Goal: Information Seeking & Learning: Check status

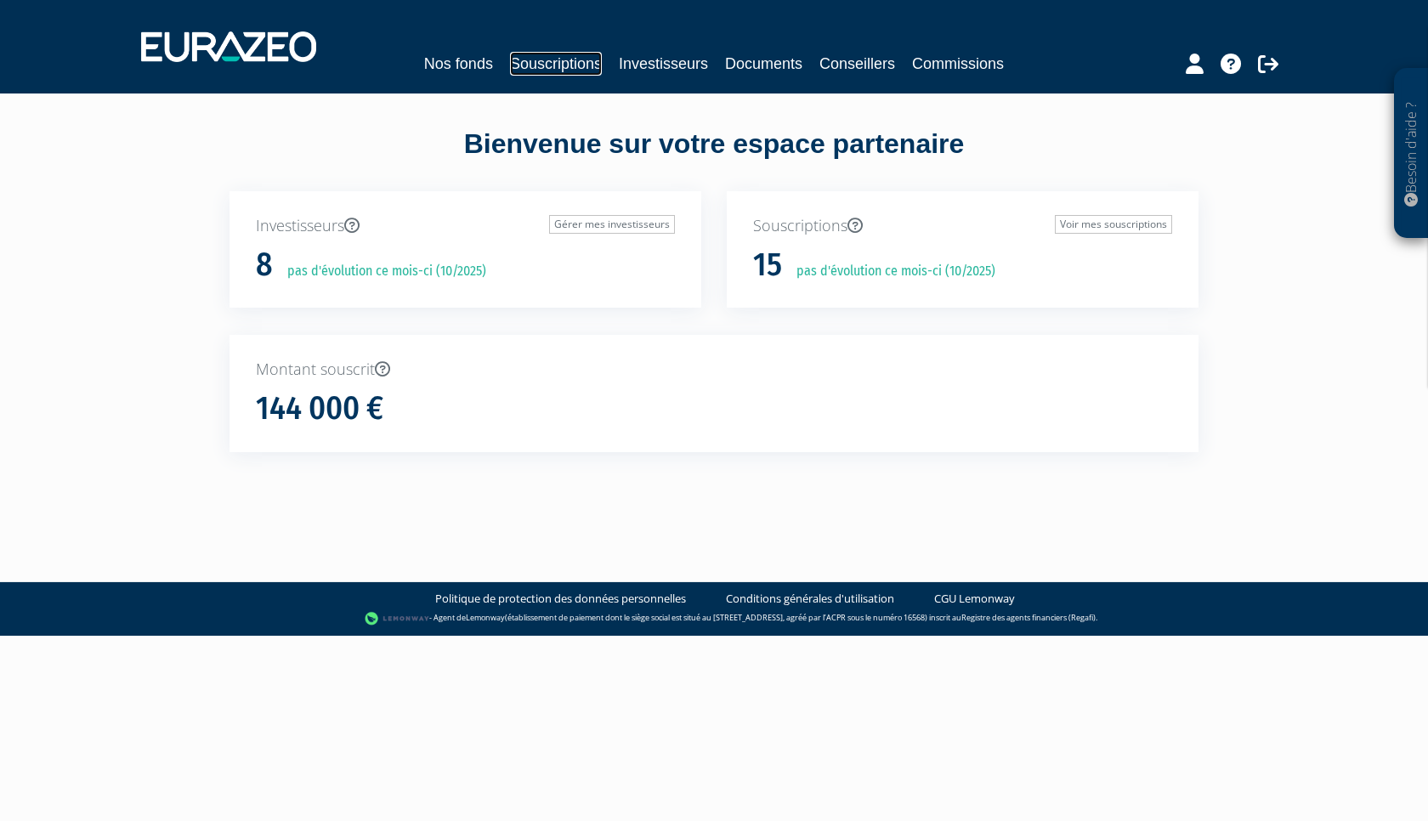
click at [551, 65] on link "Souscriptions" at bounding box center [556, 64] width 92 height 24
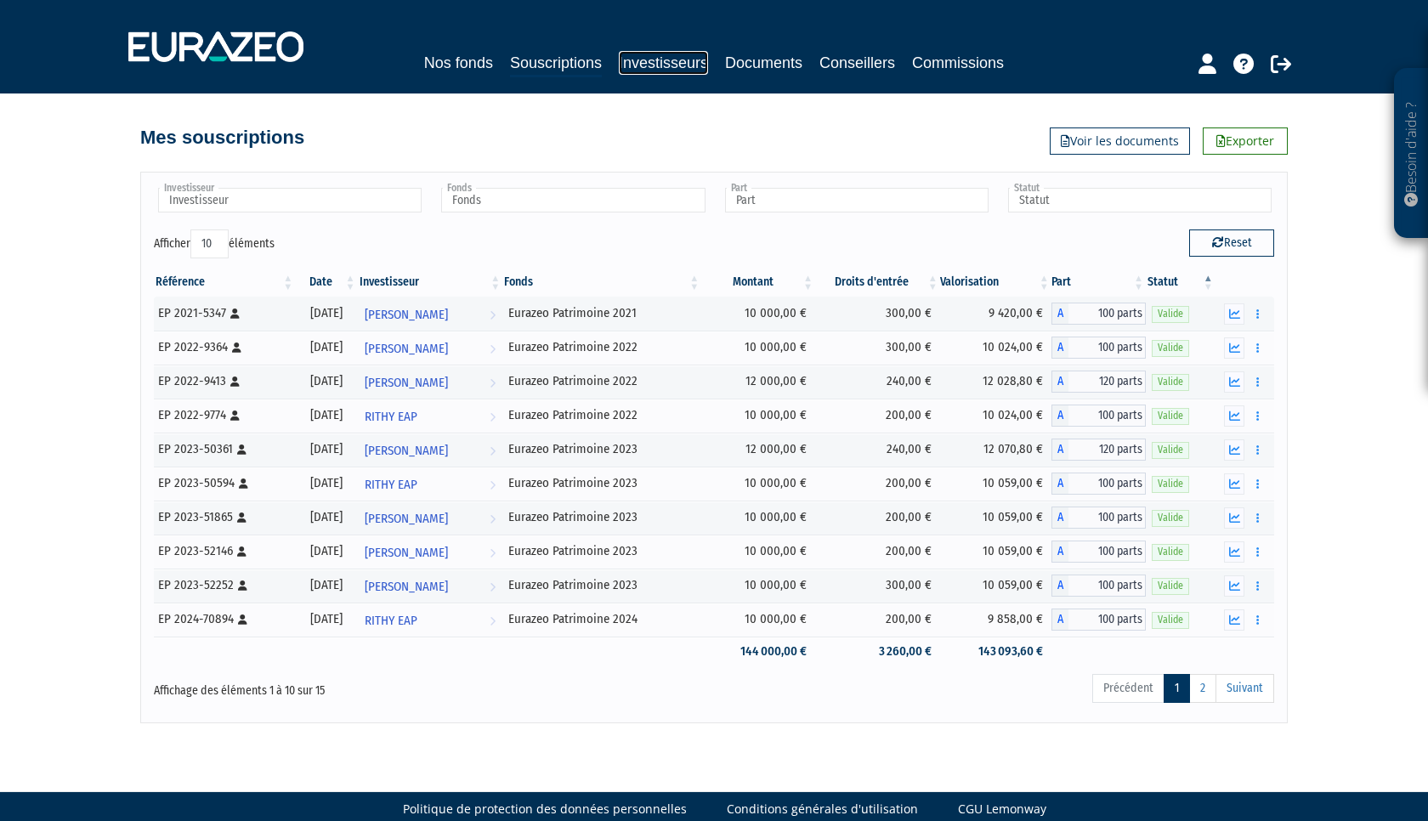
click at [647, 63] on link "Investisseurs" at bounding box center [663, 63] width 89 height 24
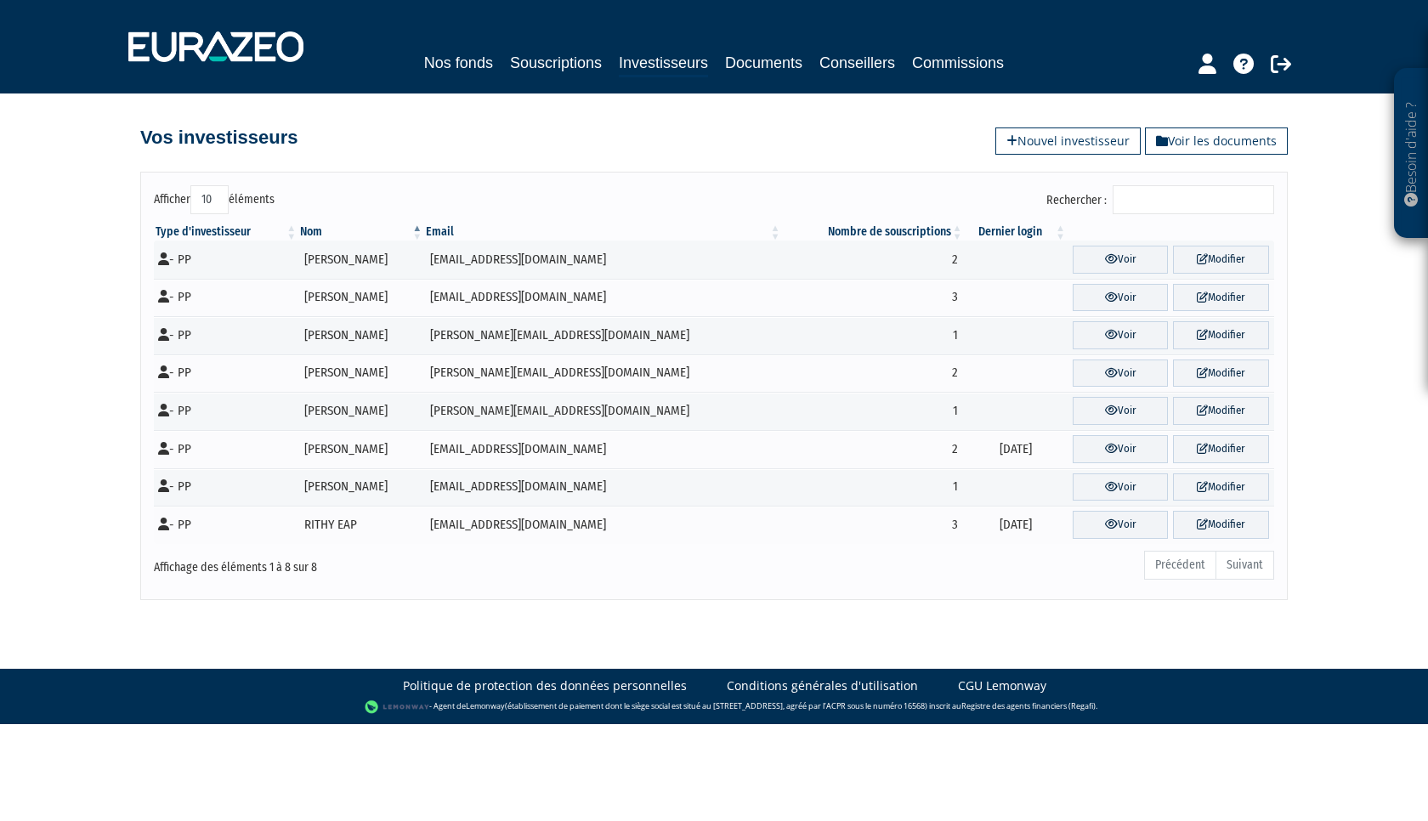
click at [1176, 201] on input "Rechercher :" at bounding box center [1193, 199] width 161 height 29
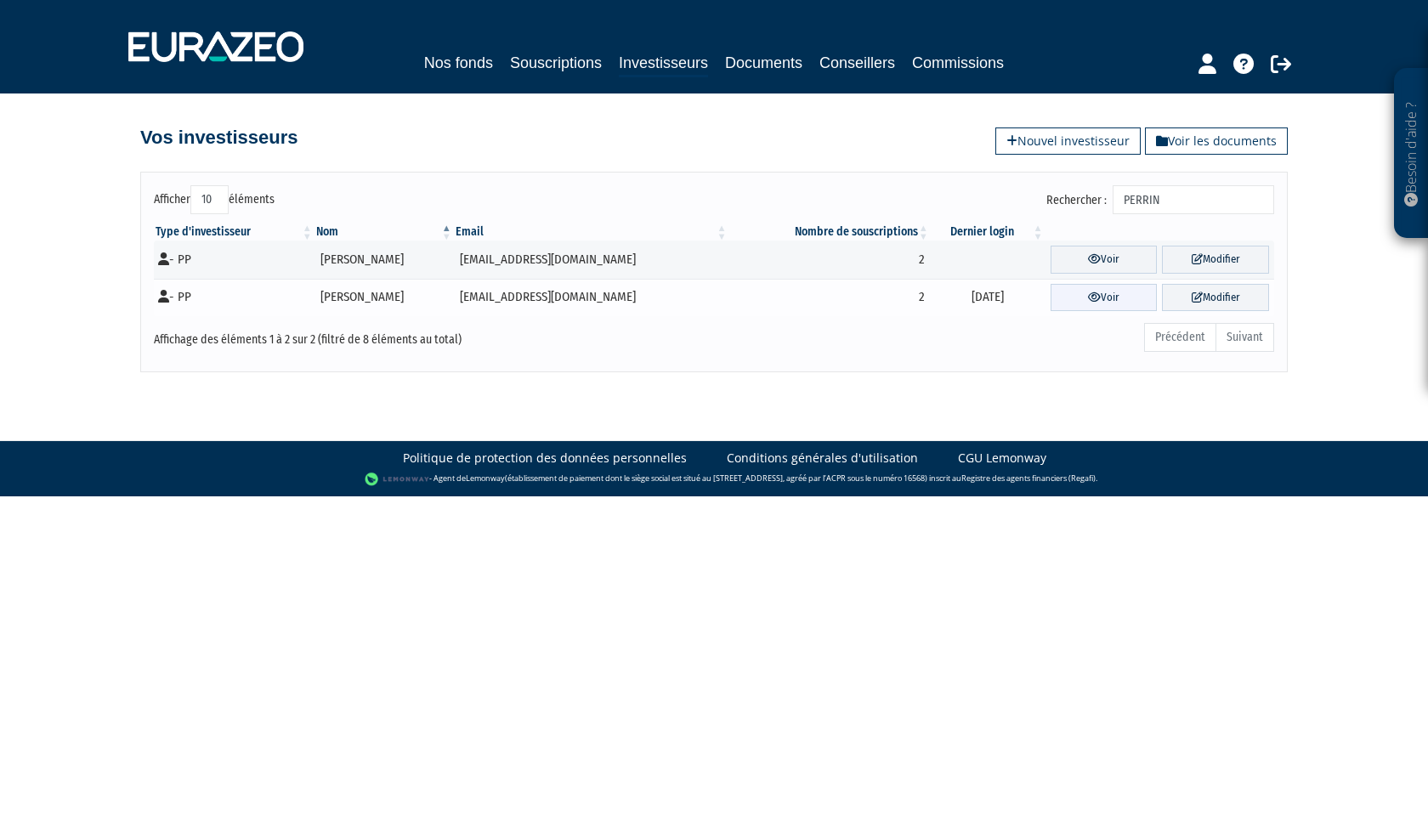
type input "PERRIN"
click at [1095, 302] on icon at bounding box center [1094, 297] width 13 height 11
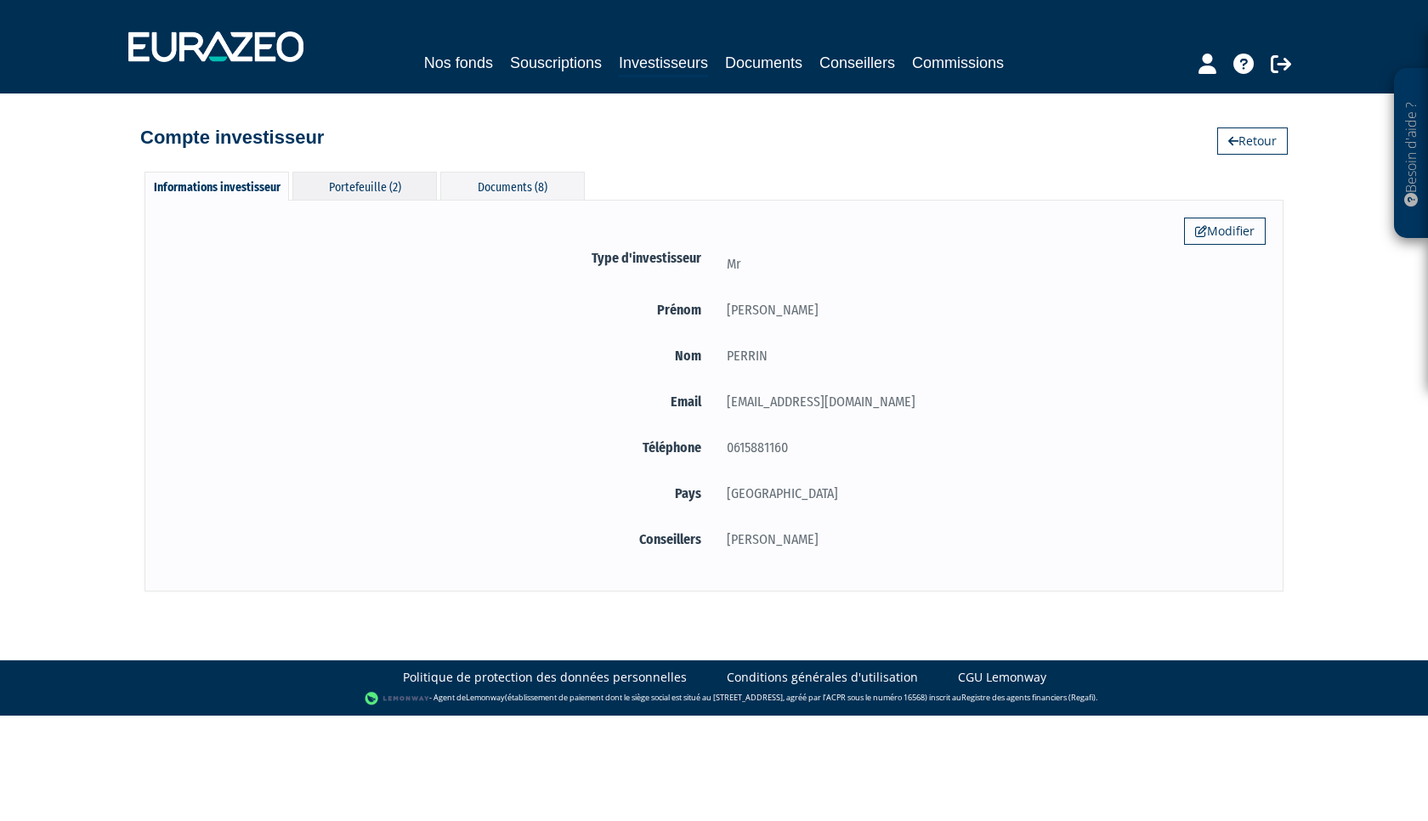
click at [361, 189] on div "Portefeuille (2)" at bounding box center [364, 186] width 144 height 28
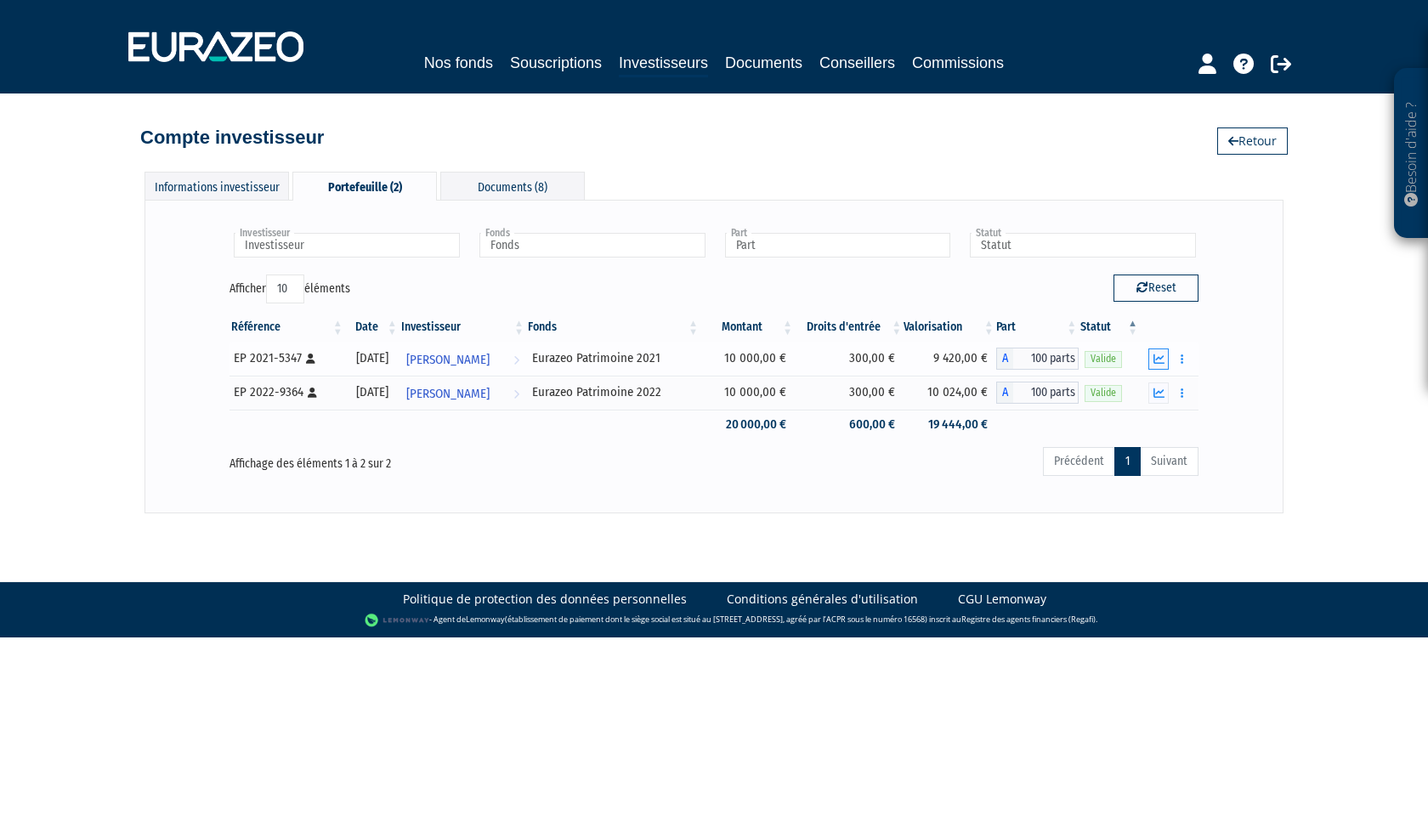
click at [1162, 361] on icon "button" at bounding box center [1158, 359] width 11 height 11
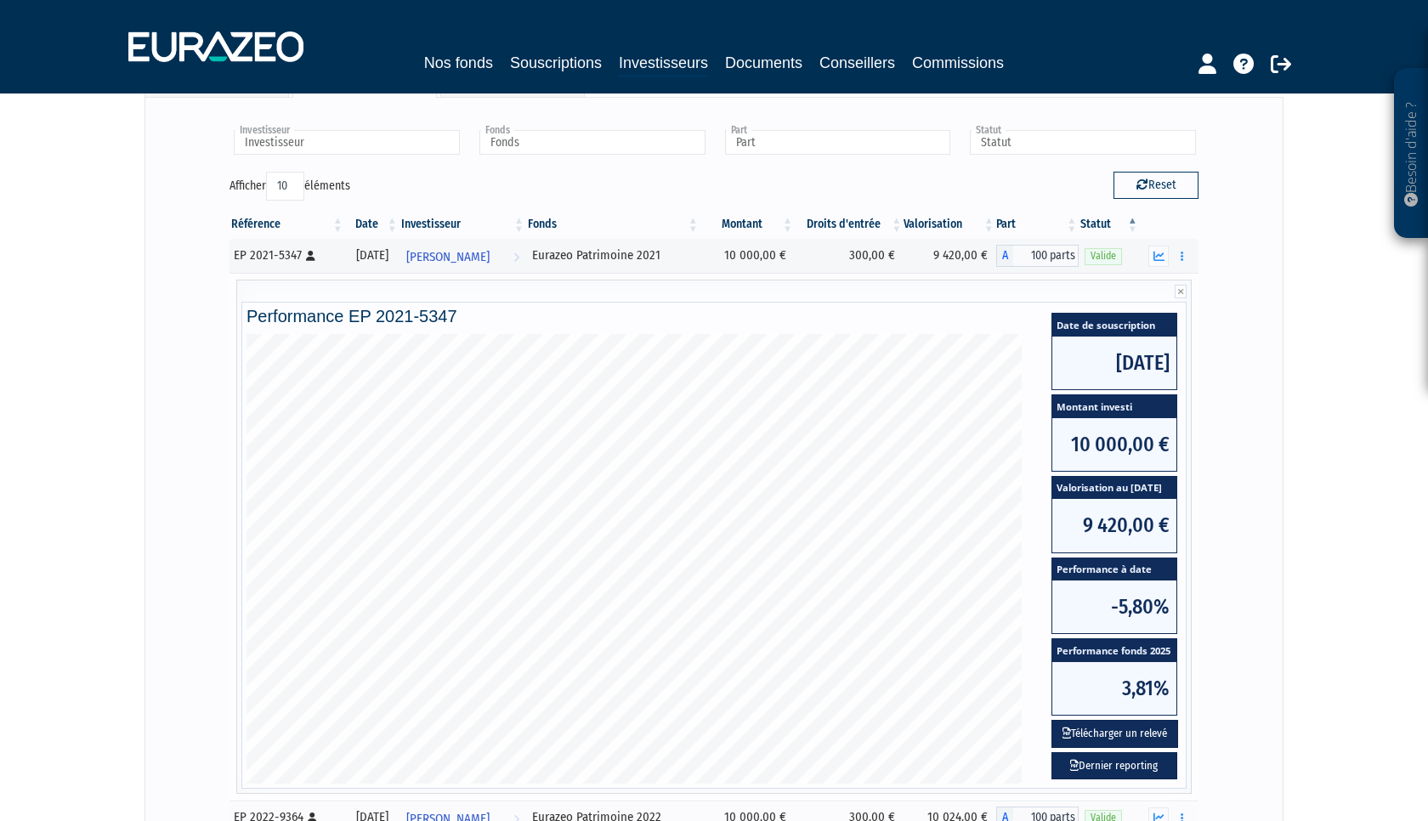
scroll to position [114, 0]
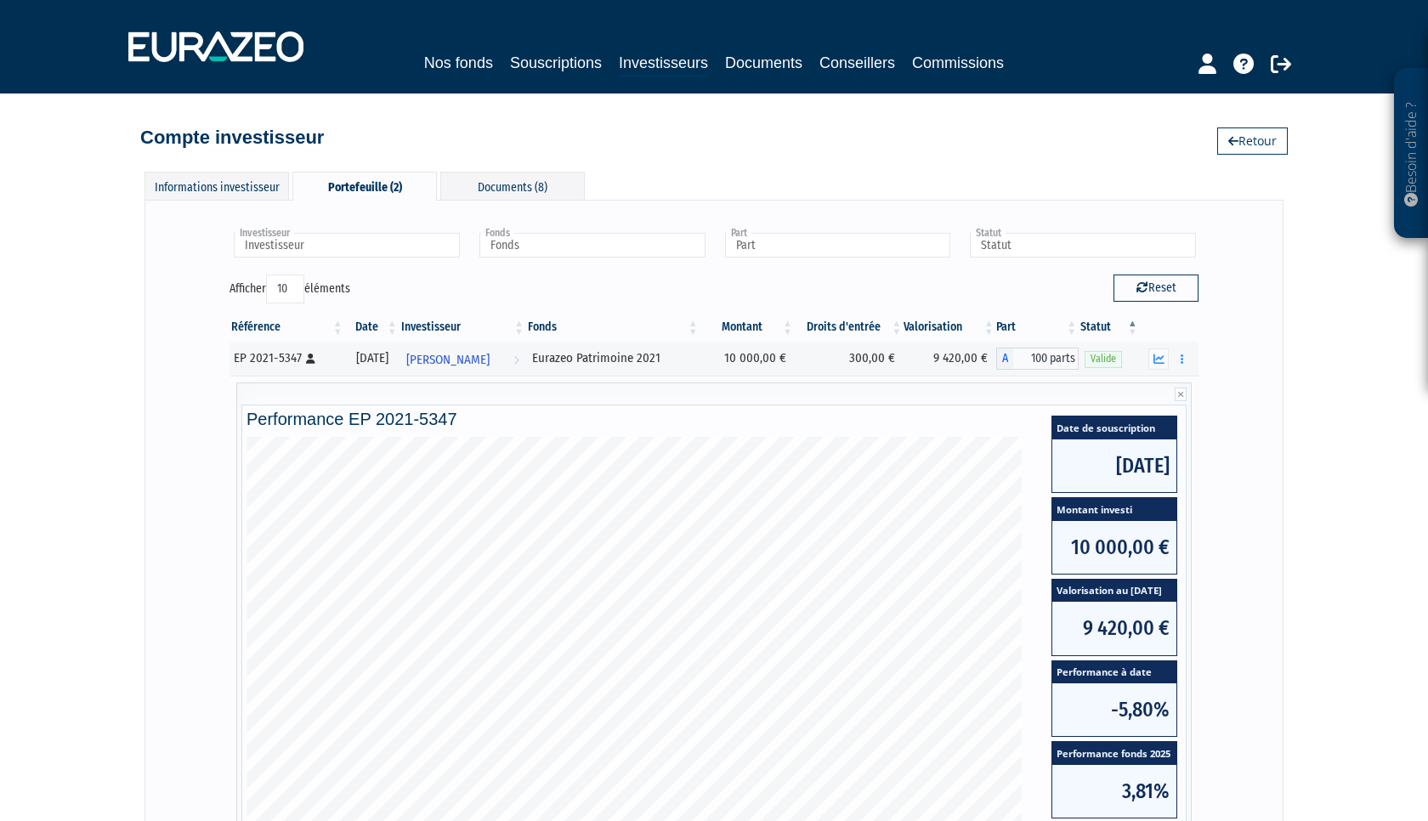
click at [366, 185] on div "Portefeuille (2)" at bounding box center [364, 186] width 144 height 29
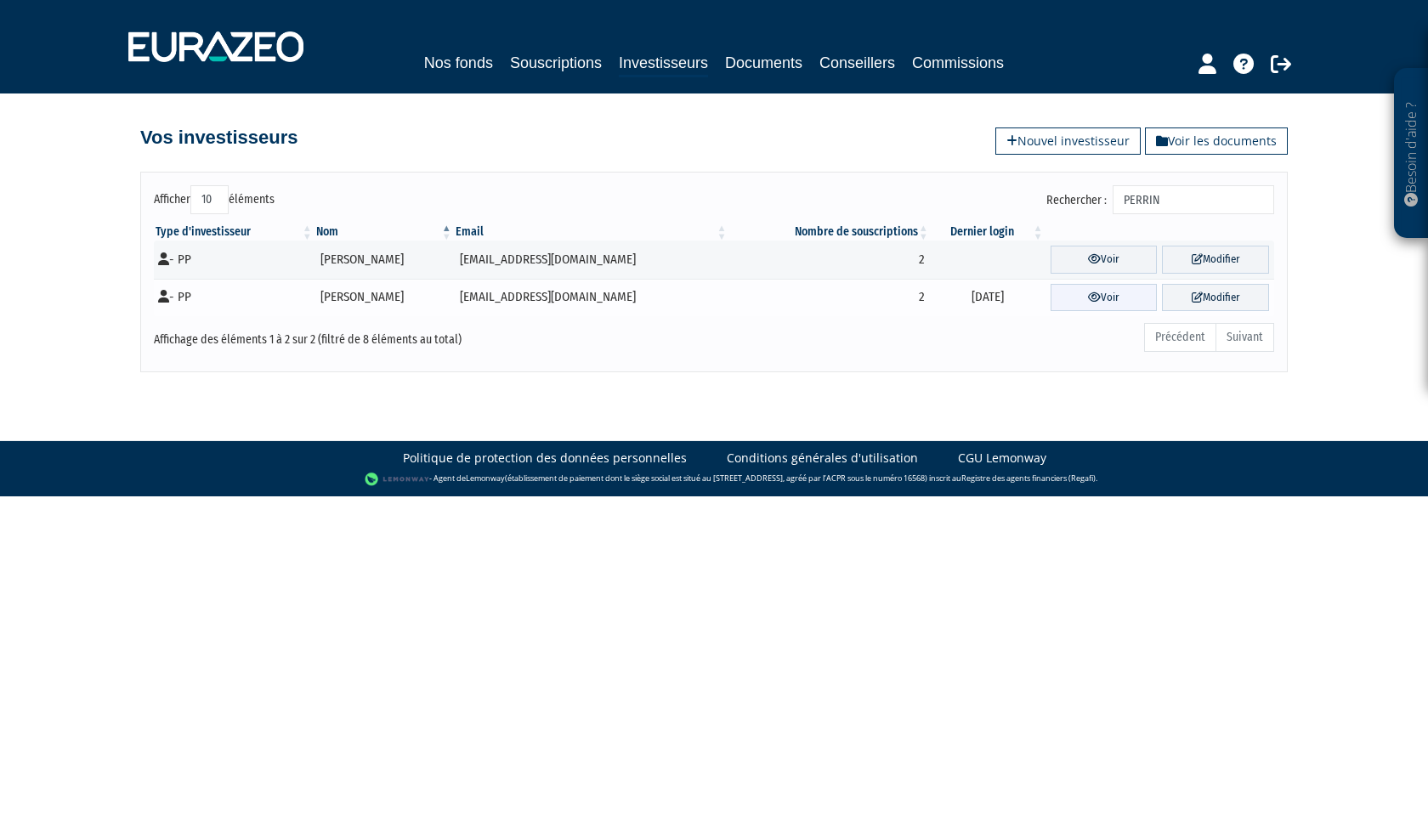
click at [1101, 301] on link "Voir" at bounding box center [1104, 298] width 107 height 28
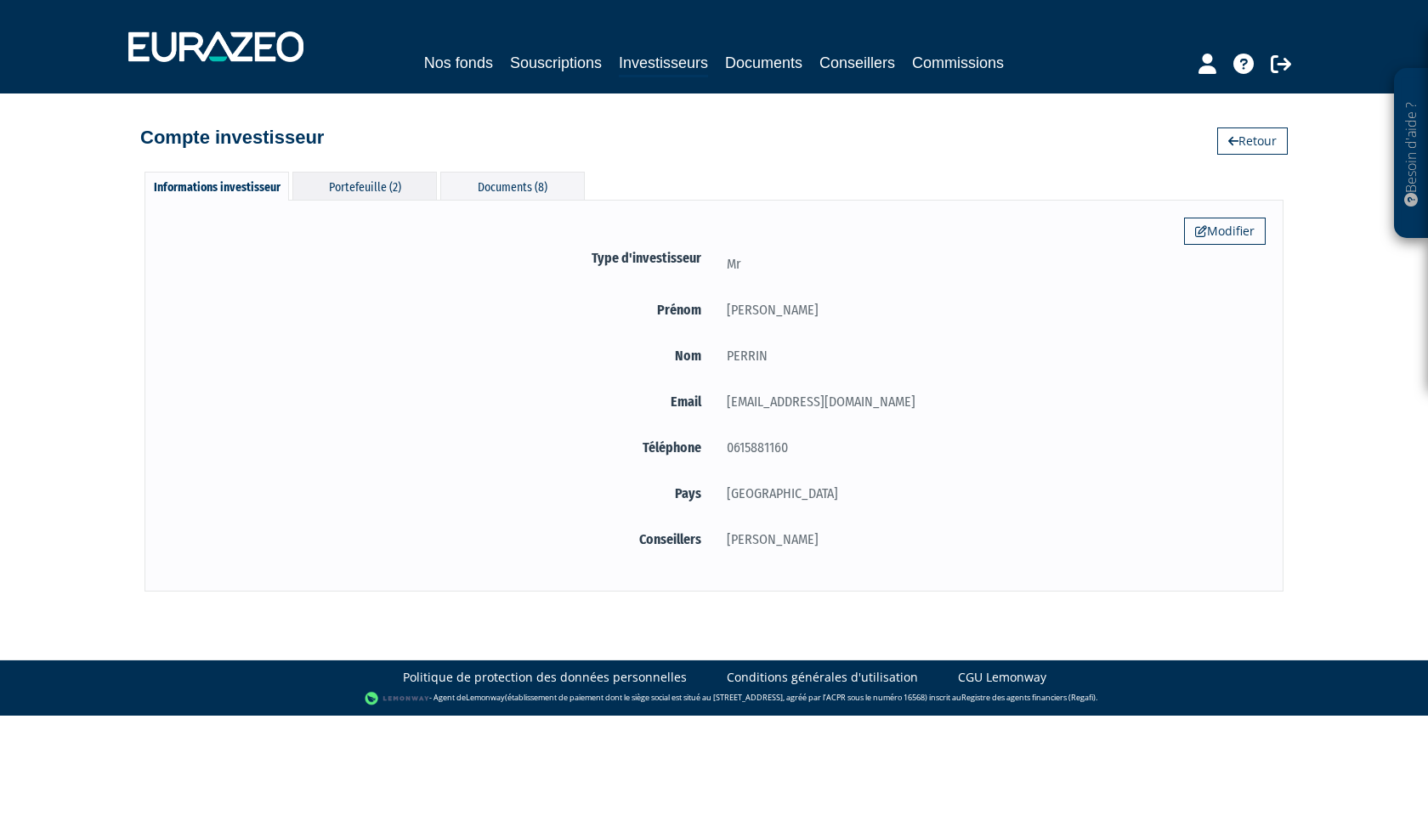
click at [352, 190] on div "Portefeuille (2)" at bounding box center [364, 186] width 144 height 28
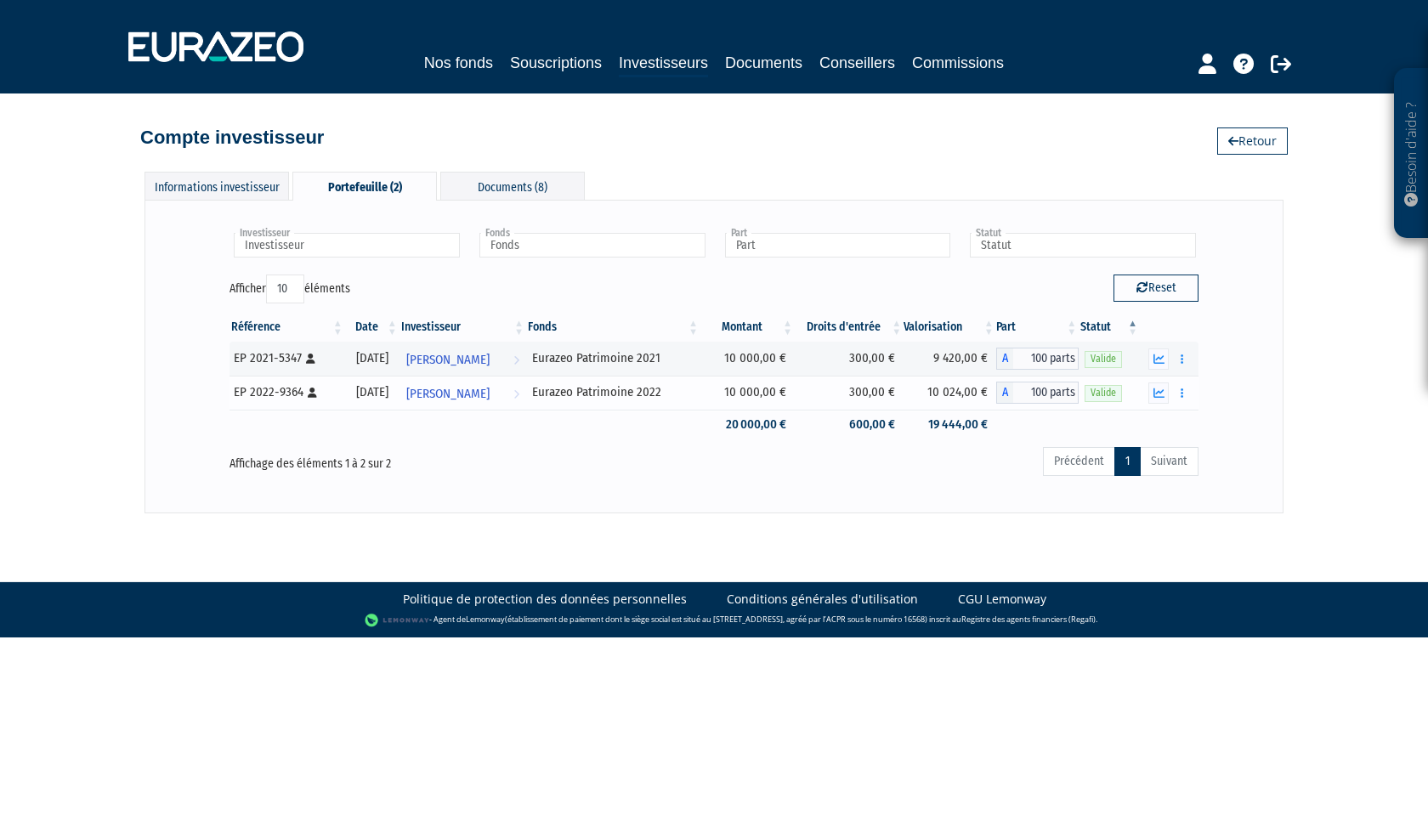
click at [1103, 394] on span "Valide" at bounding box center [1103, 393] width 37 height 16
click at [1162, 394] on icon "button" at bounding box center [1158, 393] width 11 height 11
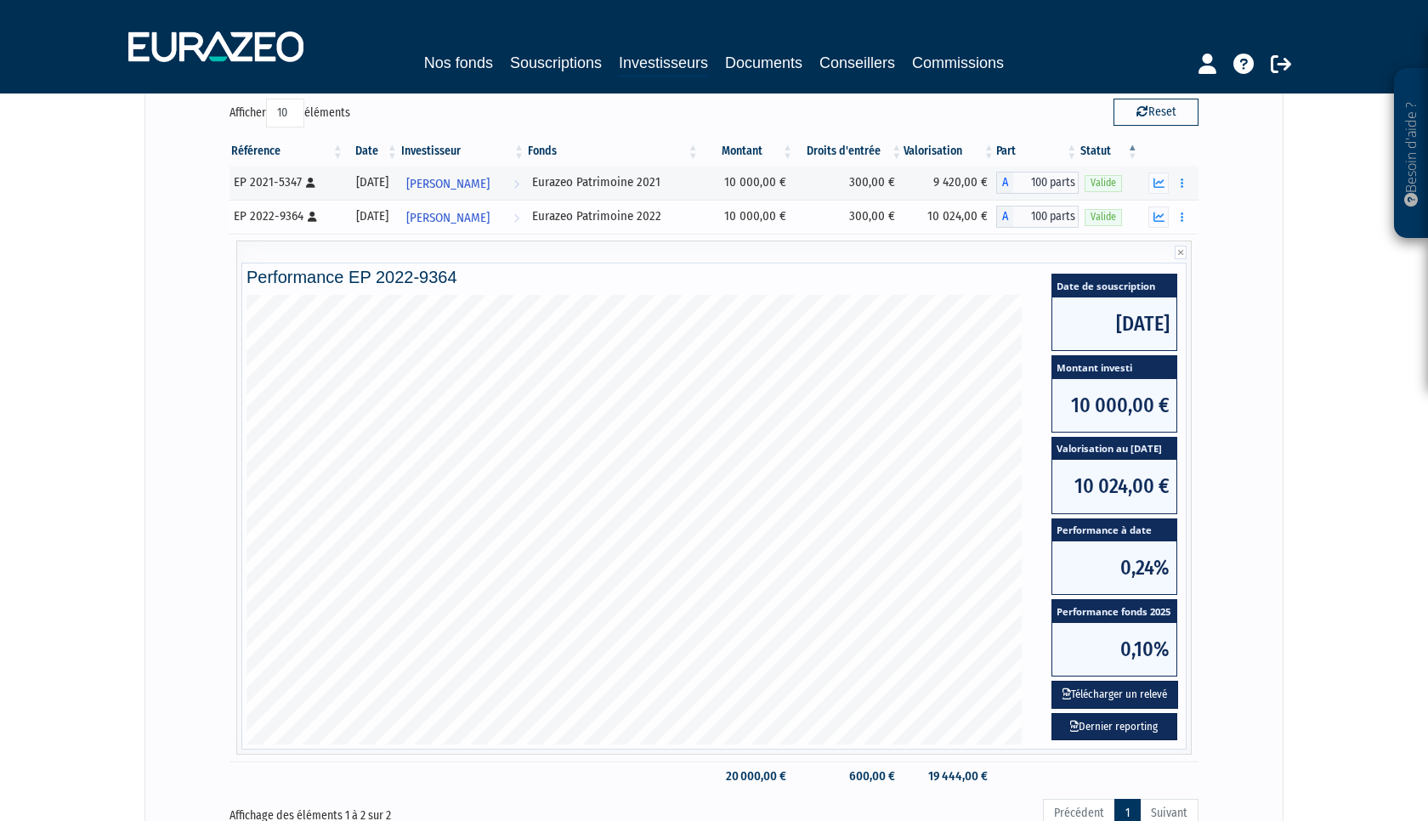
scroll to position [177, 0]
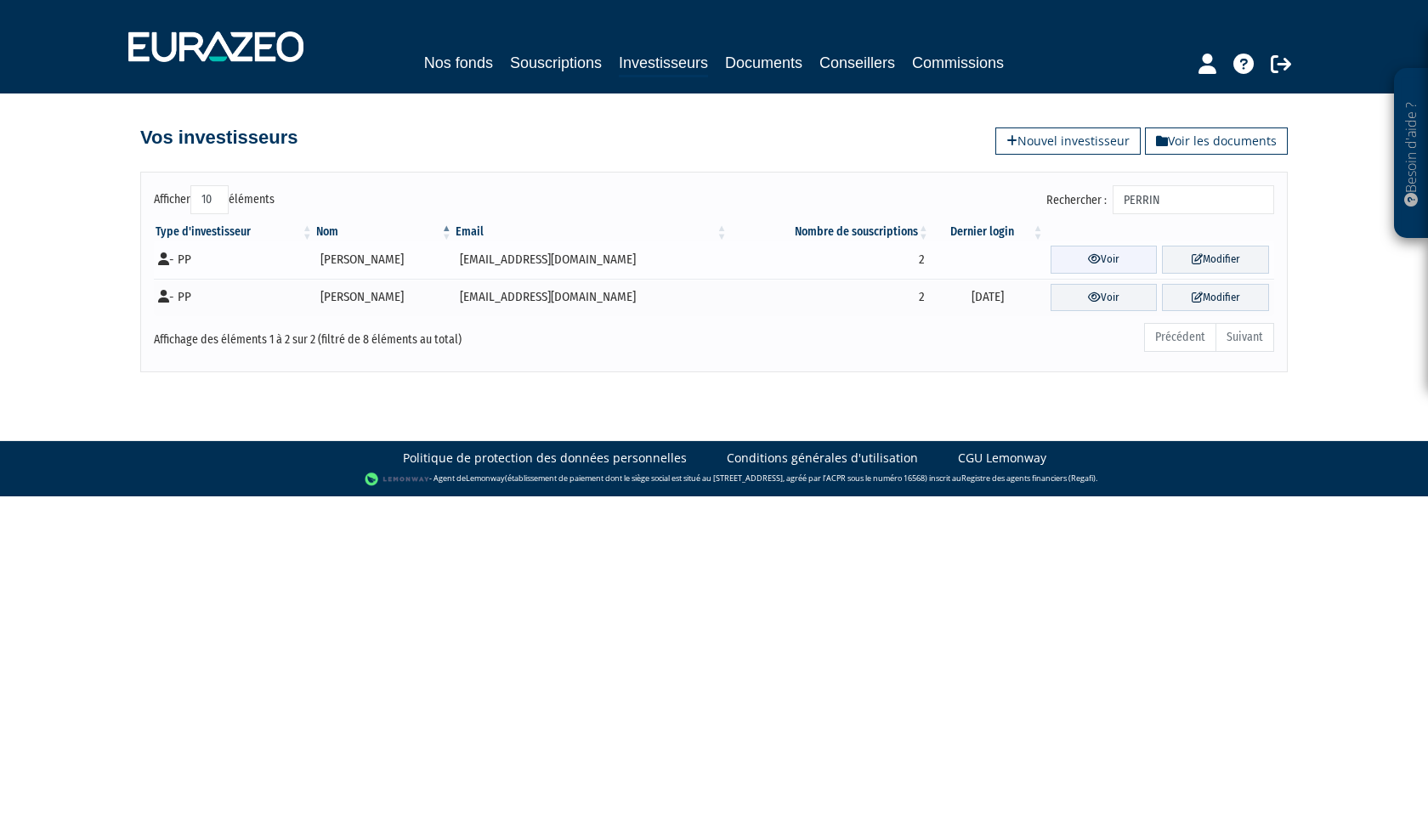
click at [1110, 258] on link "Voir" at bounding box center [1104, 260] width 107 height 28
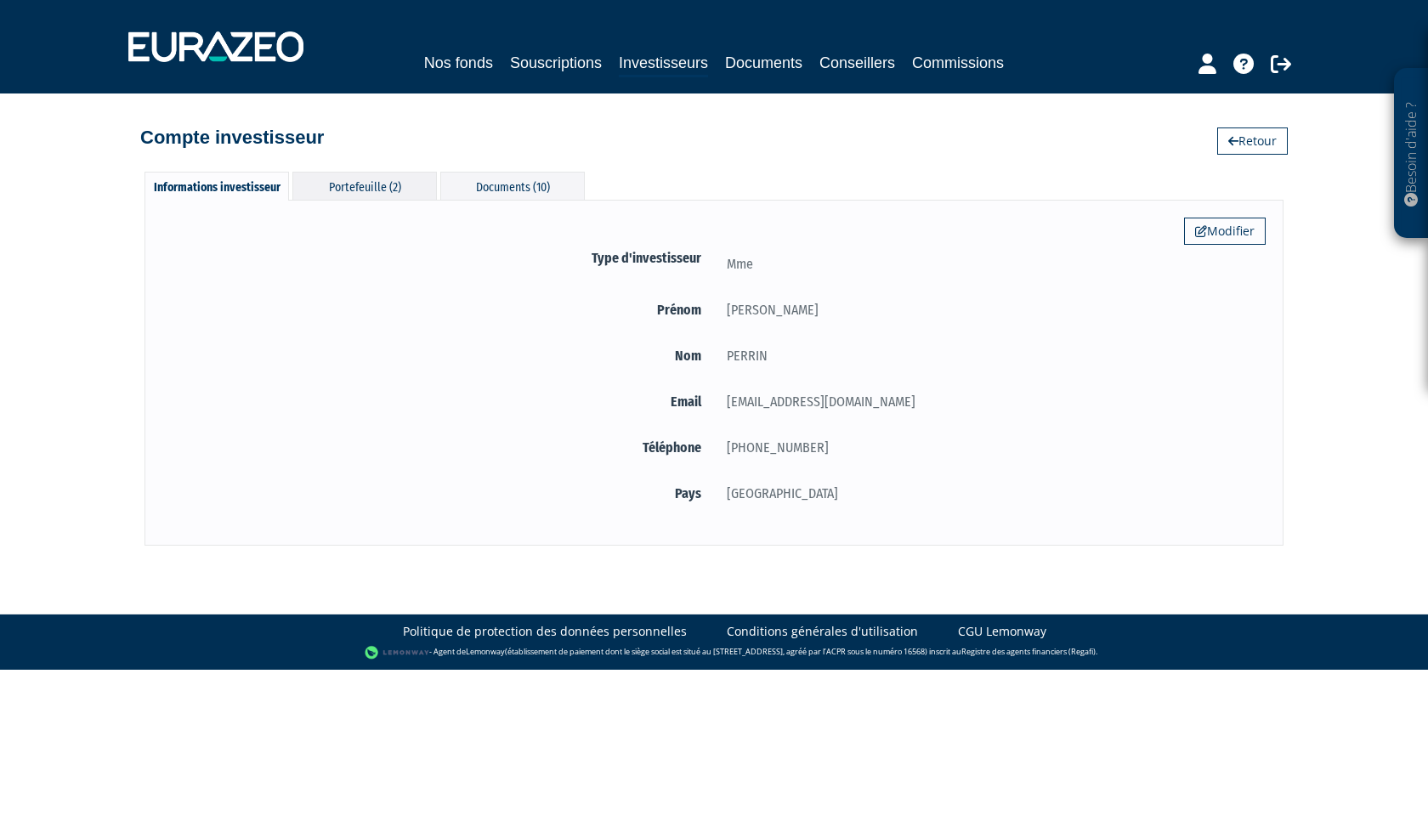
click at [378, 186] on div "Portefeuille (2)" at bounding box center [364, 186] width 144 height 28
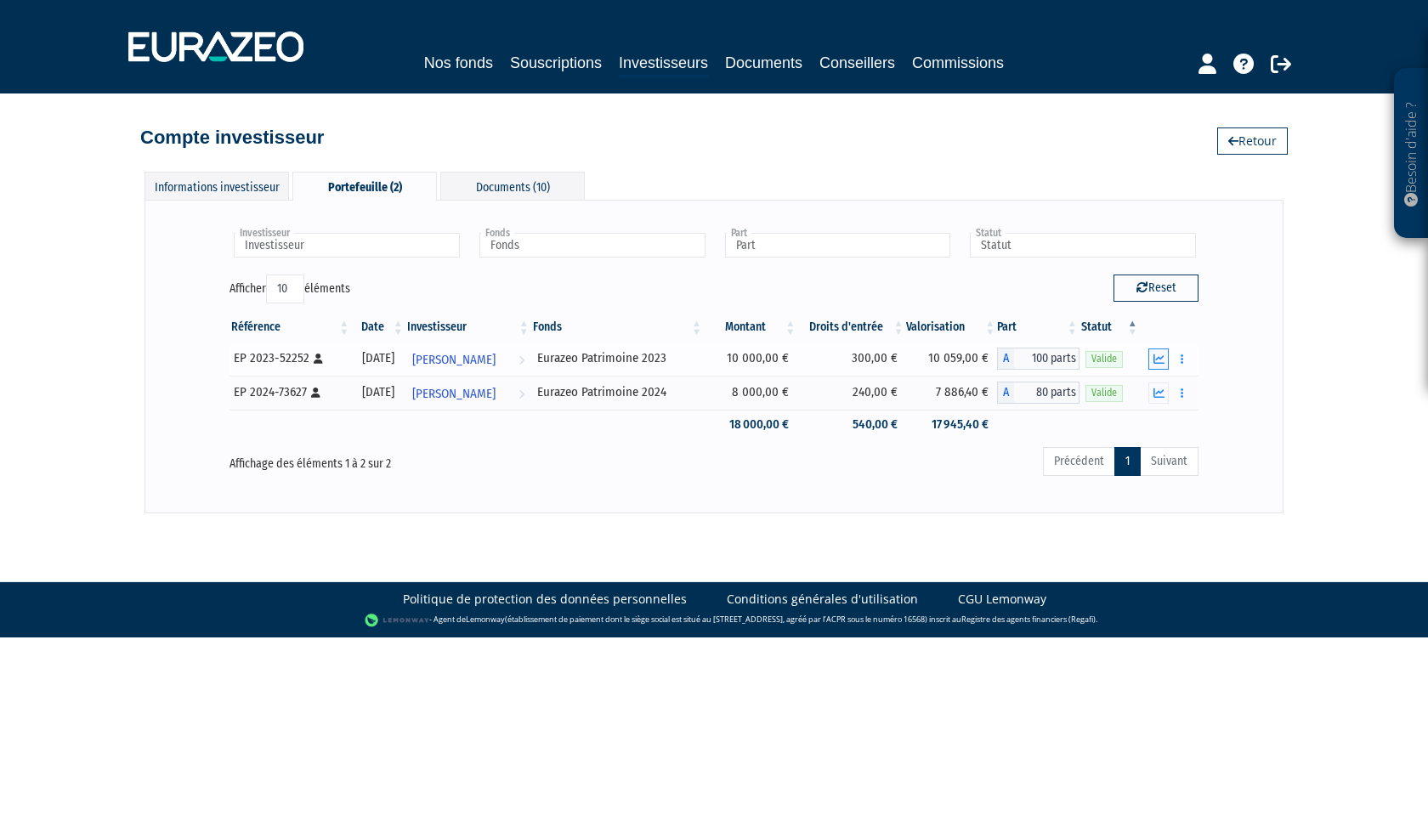
click at [1163, 361] on icon "button" at bounding box center [1158, 359] width 11 height 11
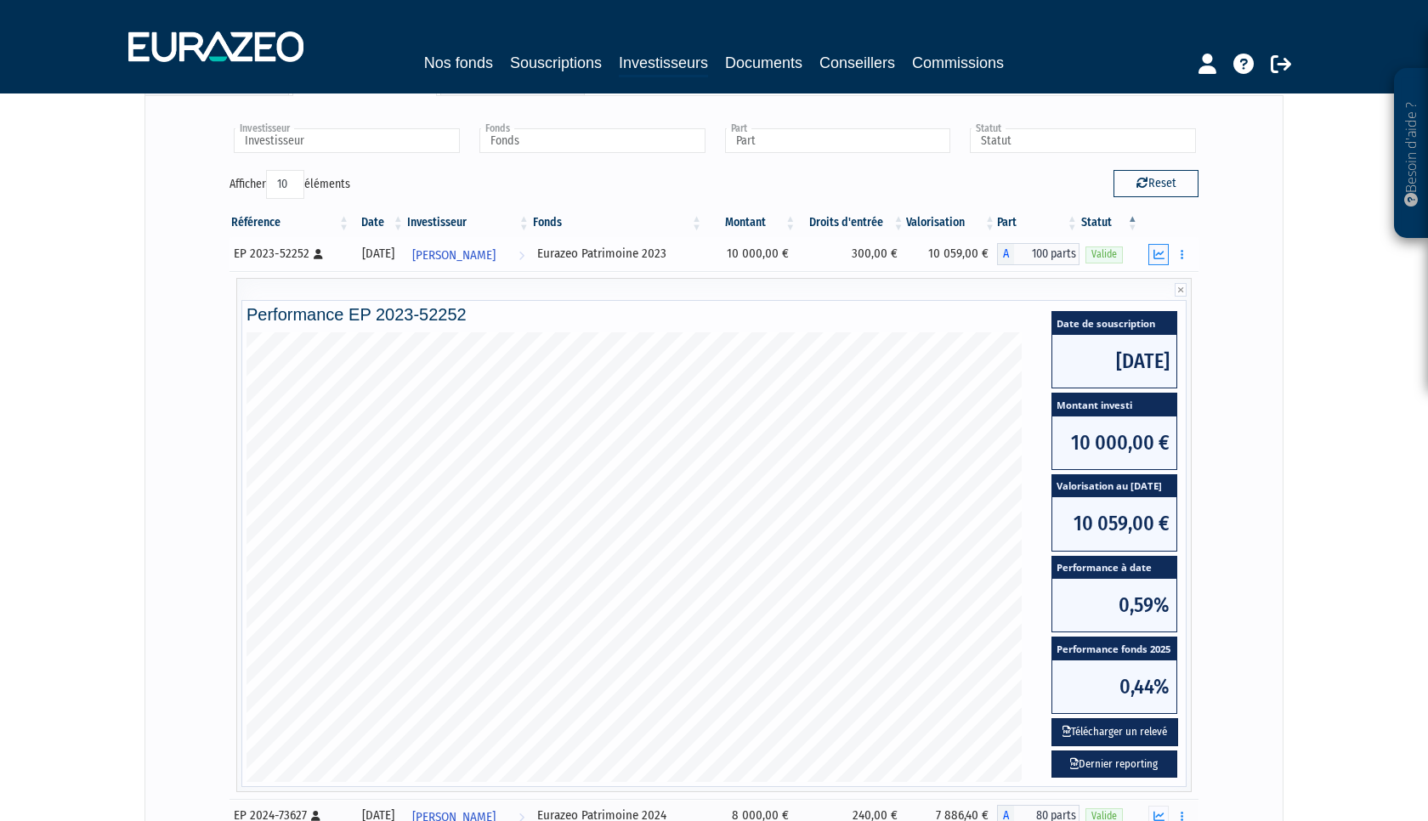
scroll to position [106, 0]
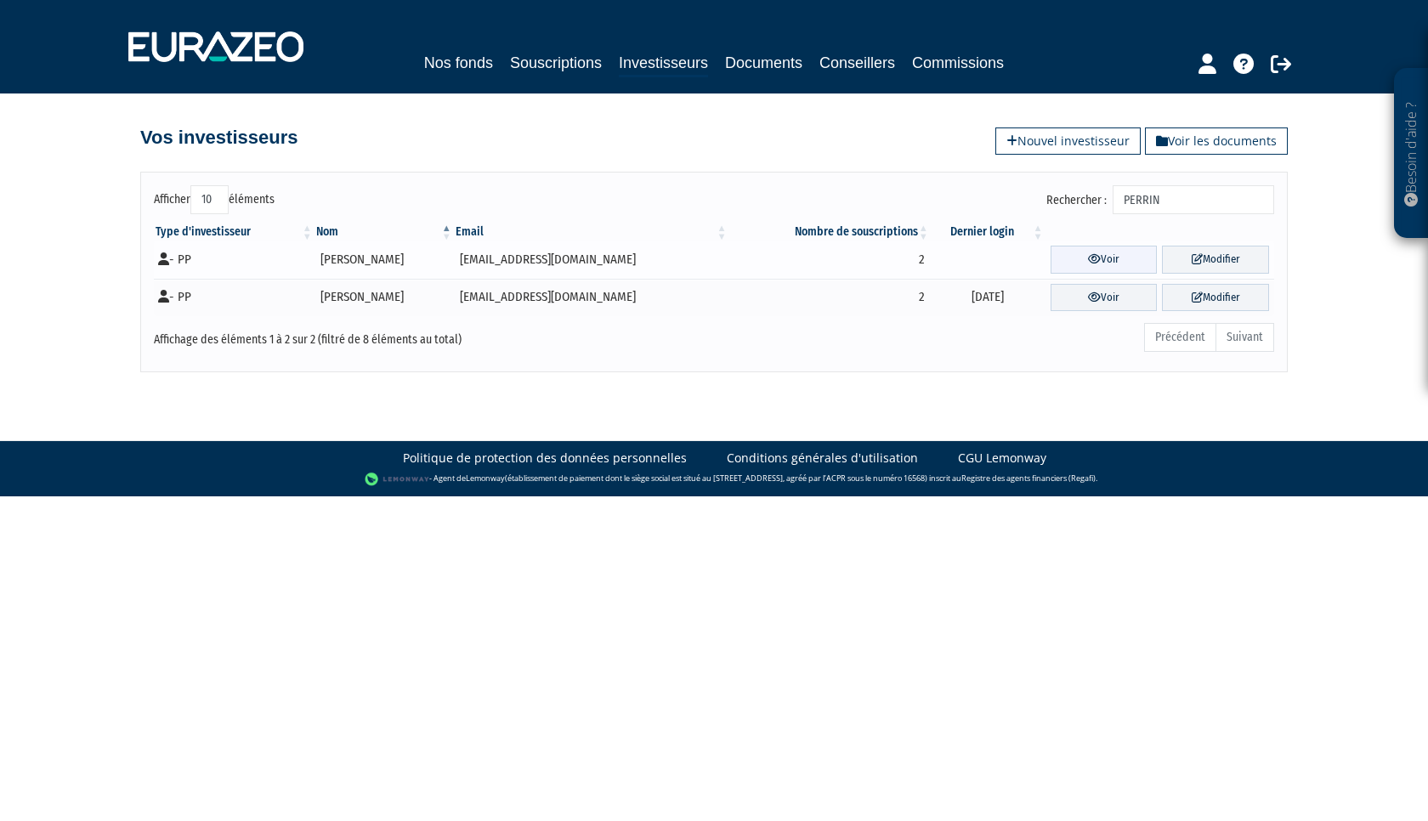
click at [1098, 260] on link "Voir" at bounding box center [1104, 260] width 107 height 28
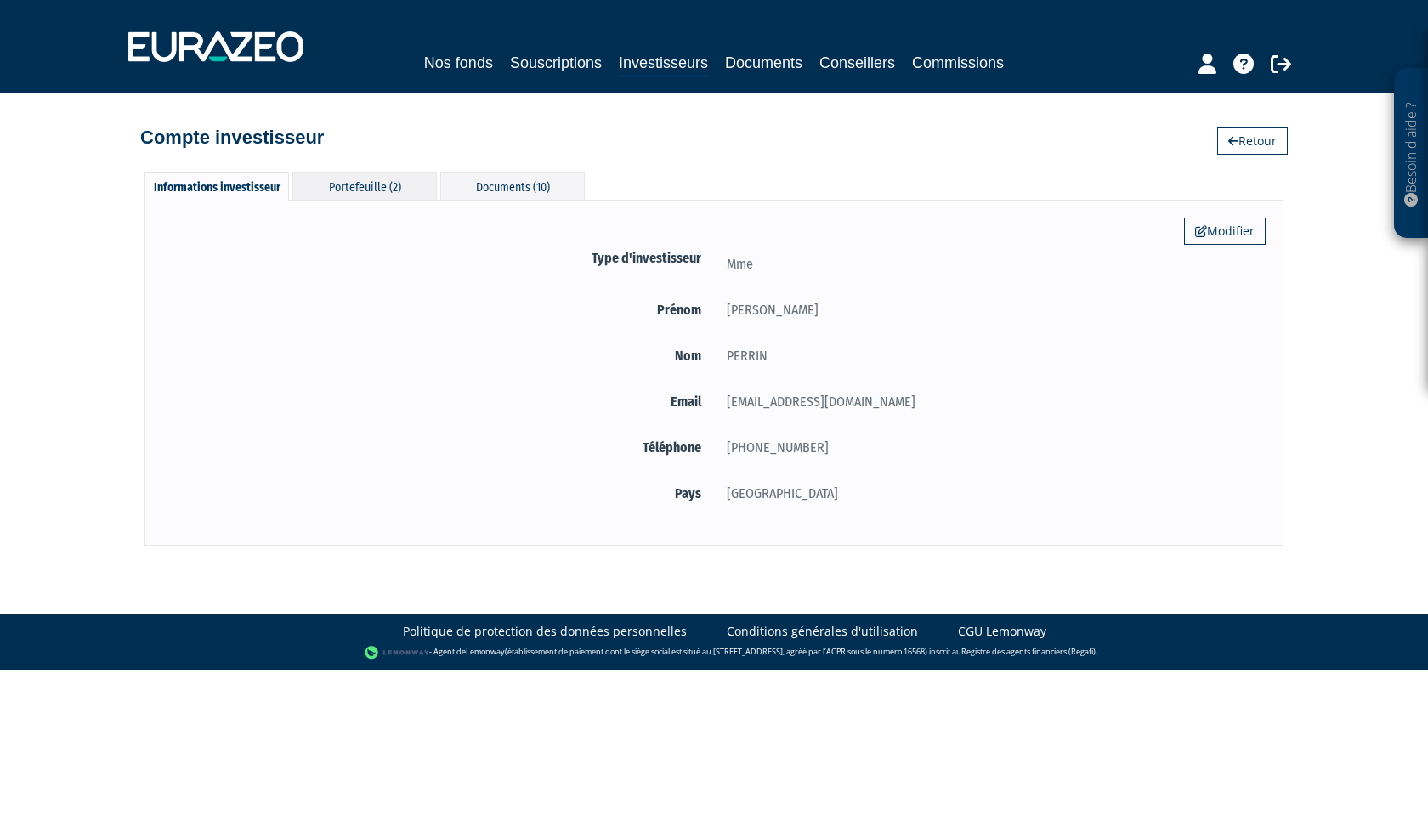
click at [378, 184] on div "Portefeuille (2)" at bounding box center [364, 186] width 144 height 28
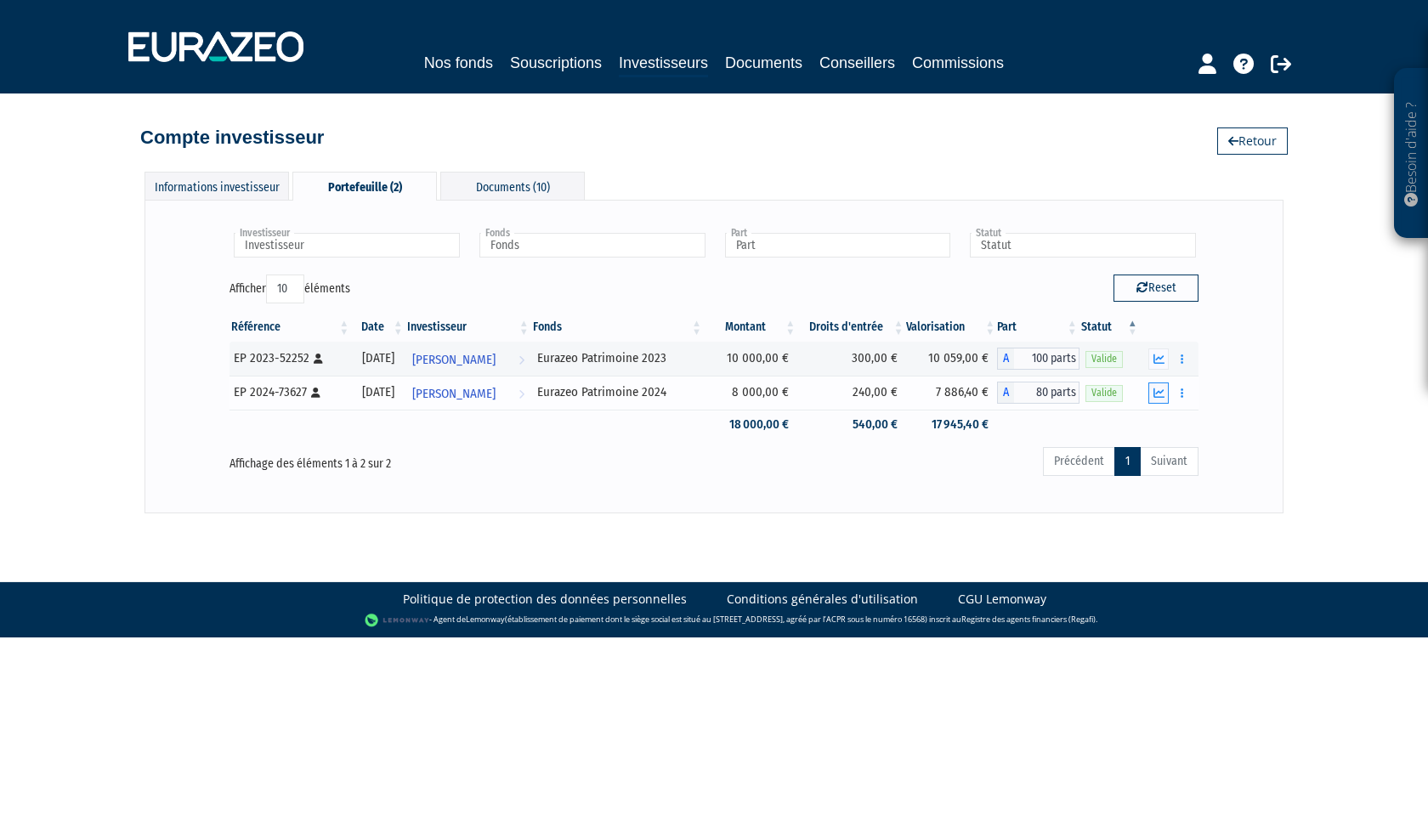
click at [1161, 394] on icon "button" at bounding box center [1158, 393] width 11 height 11
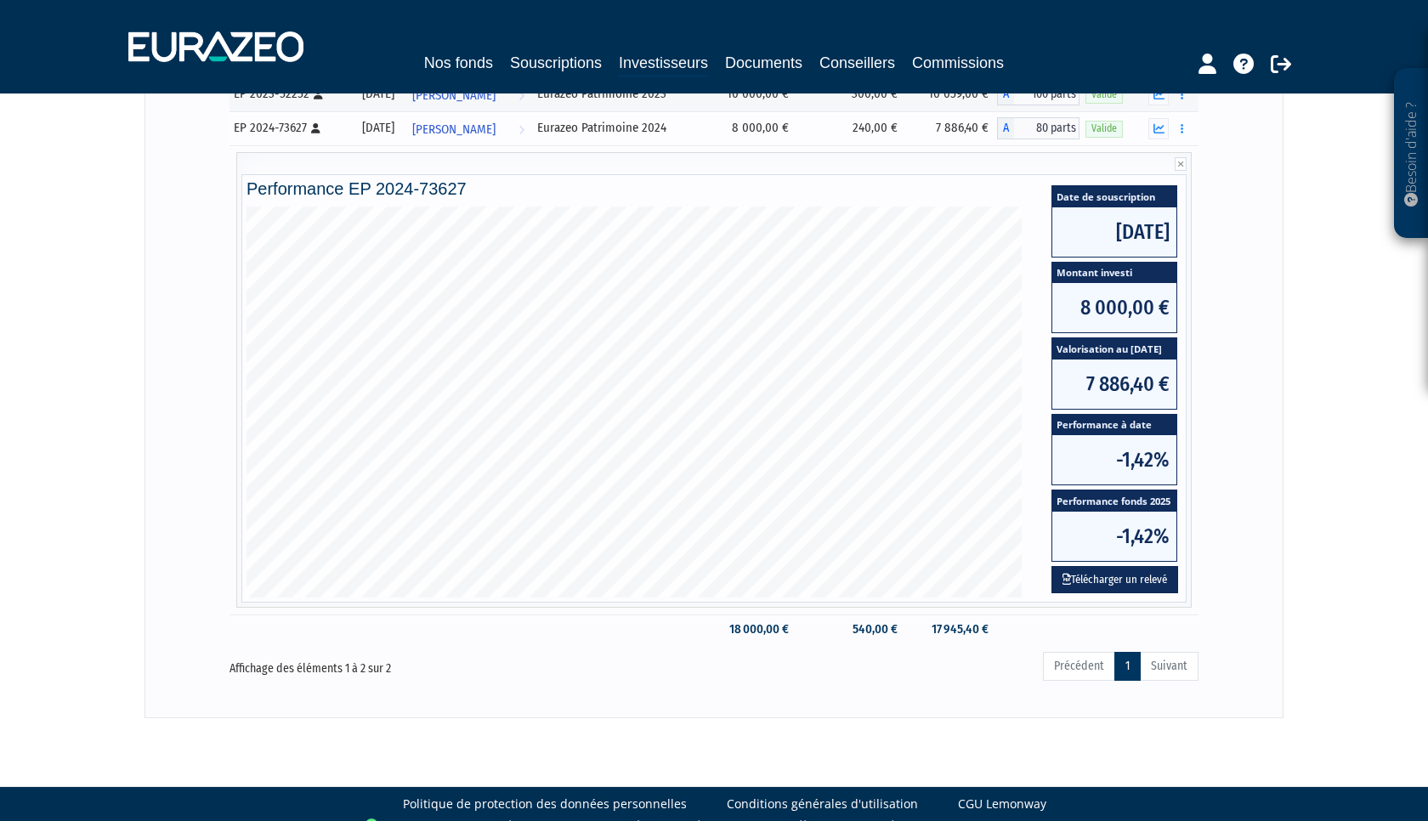
scroll to position [285, 0]
